Goal: Information Seeking & Learning: Find specific fact

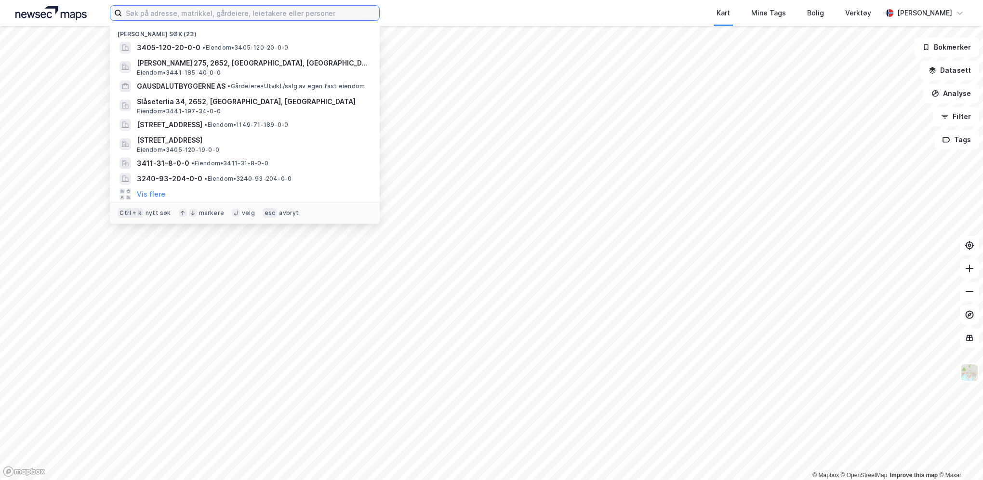
click at [200, 17] on input at bounding box center [250, 13] width 257 height 14
paste input "Eiendom 3238-125/45"
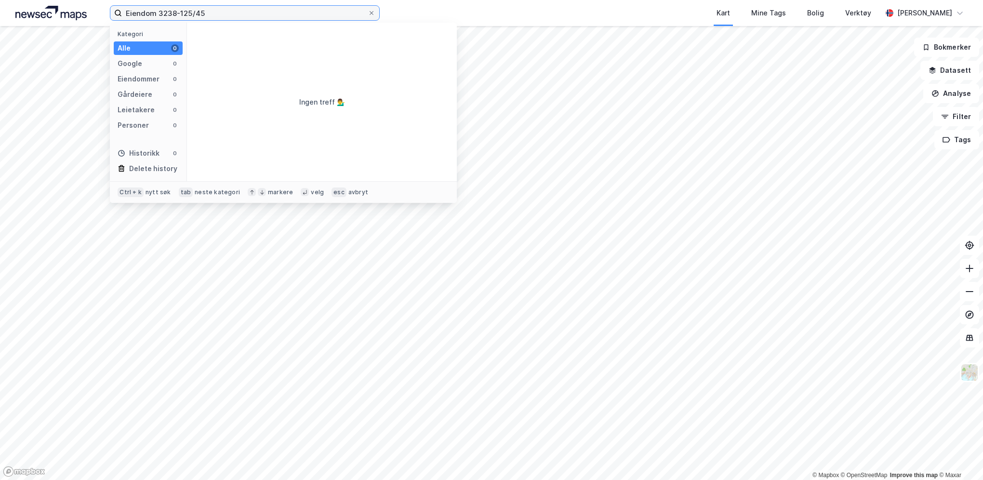
click at [181, 10] on input "Eiendom 3238-125/45" at bounding box center [245, 13] width 246 height 14
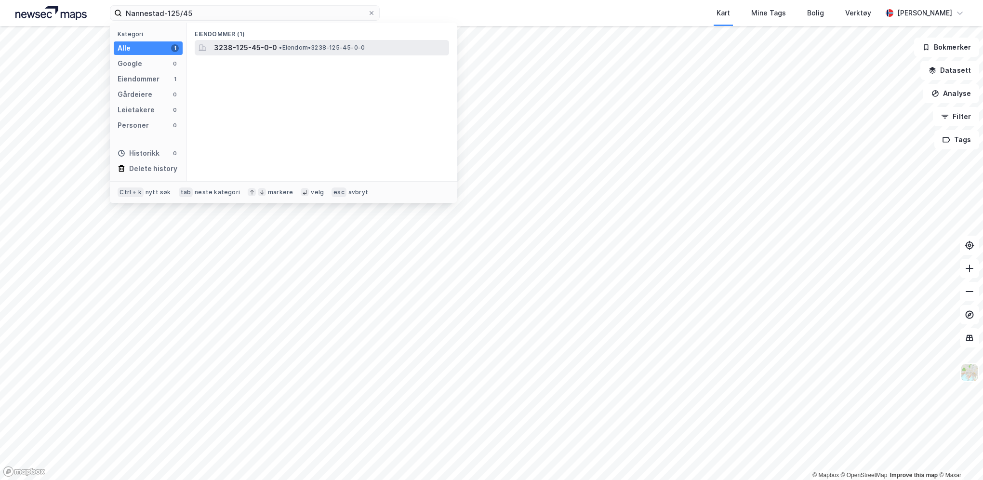
click at [251, 44] on span "3238-125-45-0-0" at bounding box center [245, 48] width 63 height 12
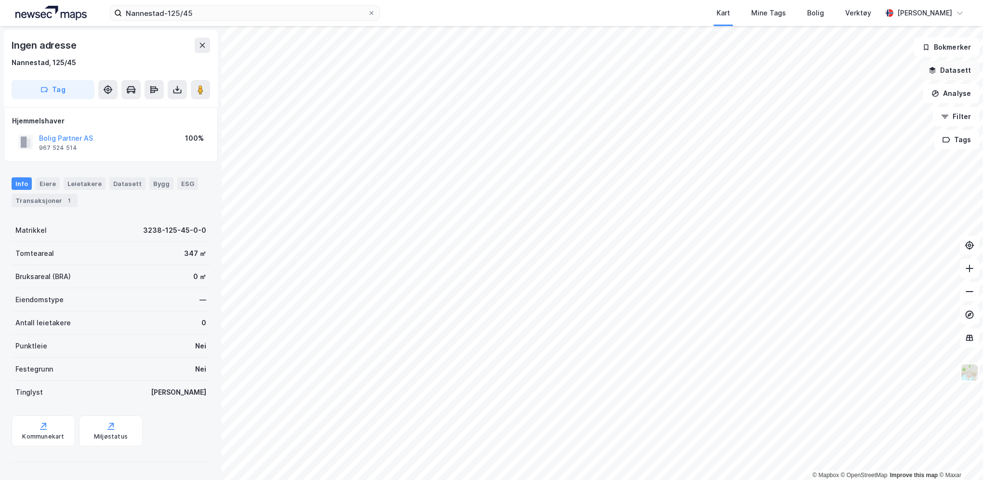
click at [956, 72] on button "Datasett" at bounding box center [949, 70] width 59 height 19
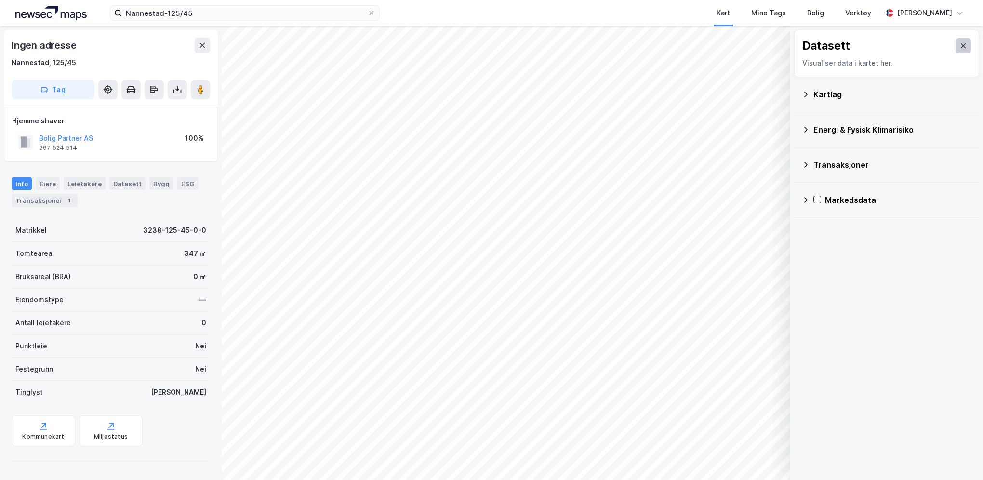
click at [959, 44] on icon at bounding box center [963, 46] width 8 height 8
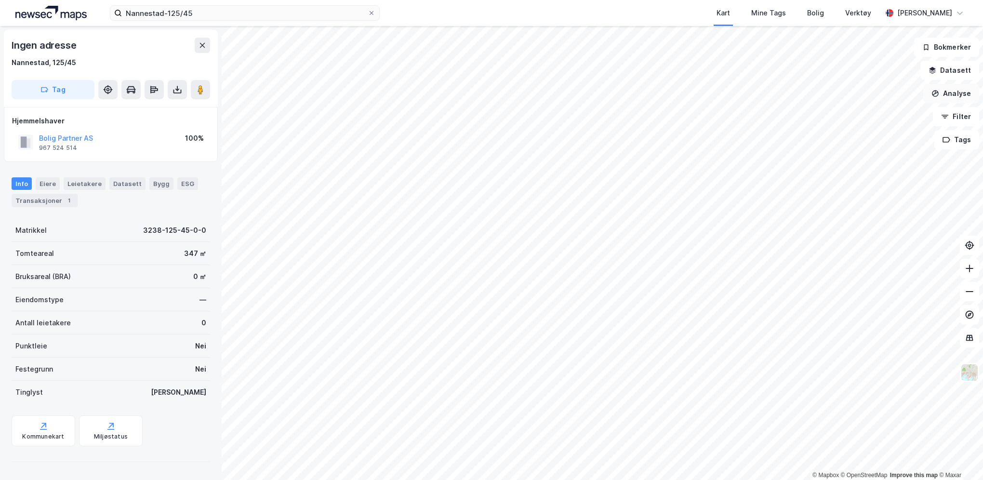
click at [948, 91] on button "Analyse" at bounding box center [951, 93] width 56 height 19
click at [39, 428] on icon at bounding box center [44, 426] width 10 height 10
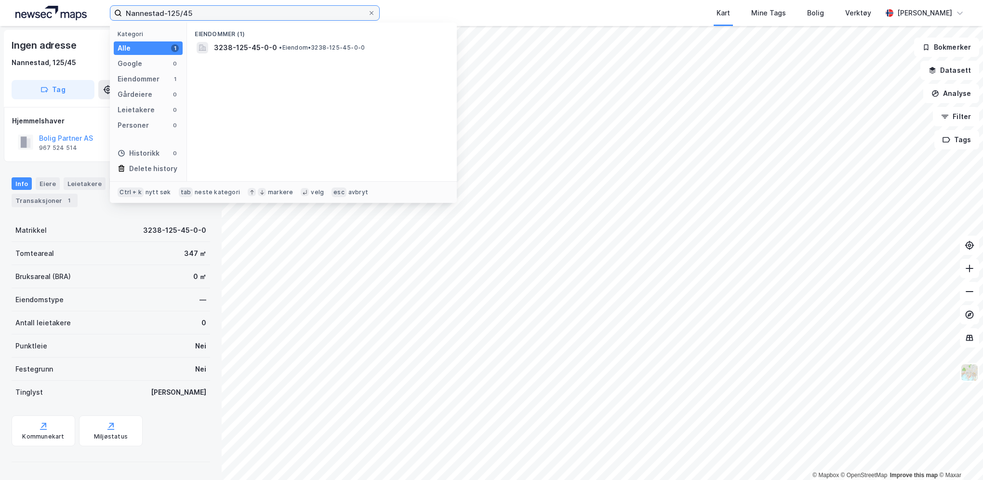
drag, startPoint x: 210, startPoint y: 10, endPoint x: 104, endPoint y: 13, distance: 105.5
click at [104, 13] on div "Nannestad-125/45 Kategori Alle 1 Google 0 Eiendommer 1 Gårdeiere 0 Leietakere 0…" at bounding box center [491, 13] width 983 height 26
paste input "Sandnes 101 88"
click at [173, 12] on input "Sandnes 101 88" at bounding box center [245, 13] width 246 height 14
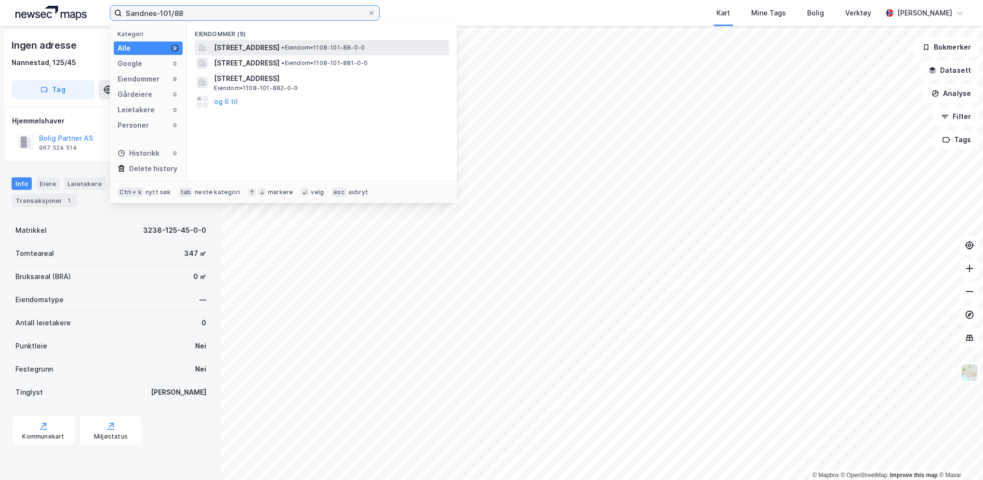
type input "Sandnes-101/88"
click at [231, 47] on span "[STREET_ADDRESS]" at bounding box center [247, 48] width 66 height 12
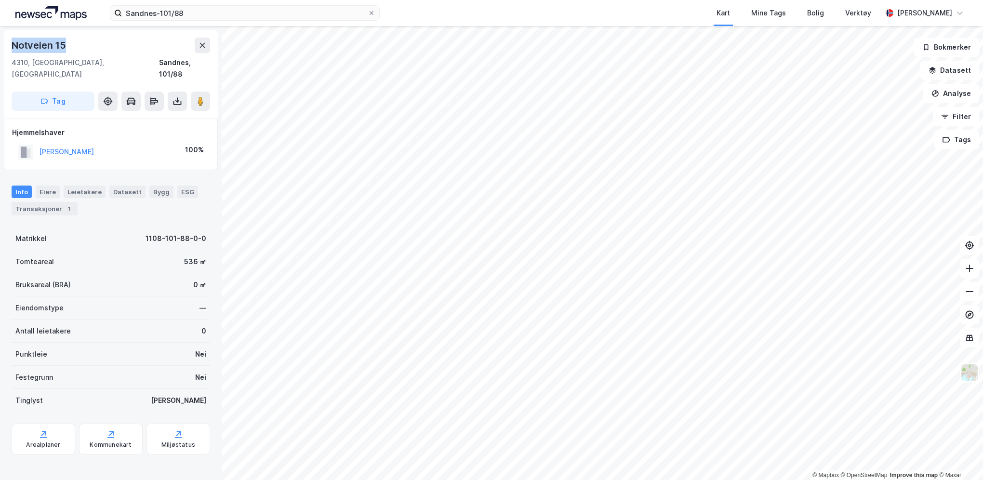
drag, startPoint x: 84, startPoint y: 41, endPoint x: 10, endPoint y: 44, distance: 74.7
click at [10, 44] on div "[STREET_ADDRESS]" at bounding box center [111, 74] width 214 height 89
copy div "Notveien 15"
